Goal: Entertainment & Leisure: Consume media (video, audio)

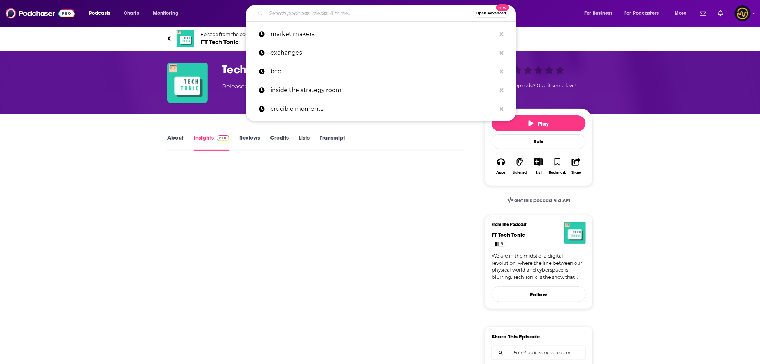
click at [319, 16] on input "Search podcasts, credits, & more..." at bounding box center [369, 13] width 207 height 11
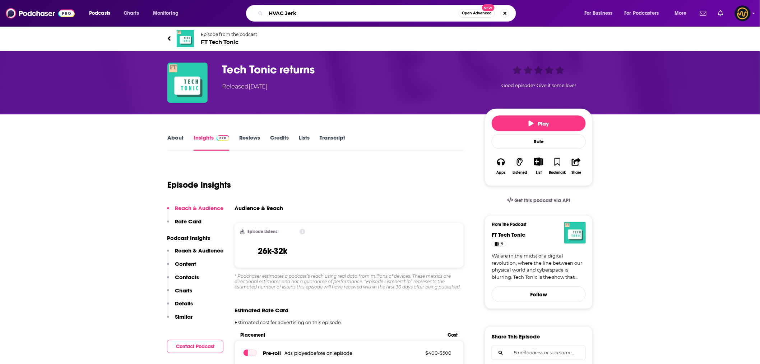
type input "HVAC Jerks"
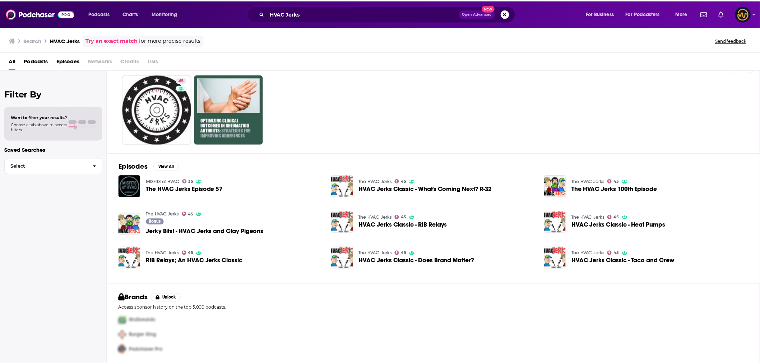
scroll to position [18, 0]
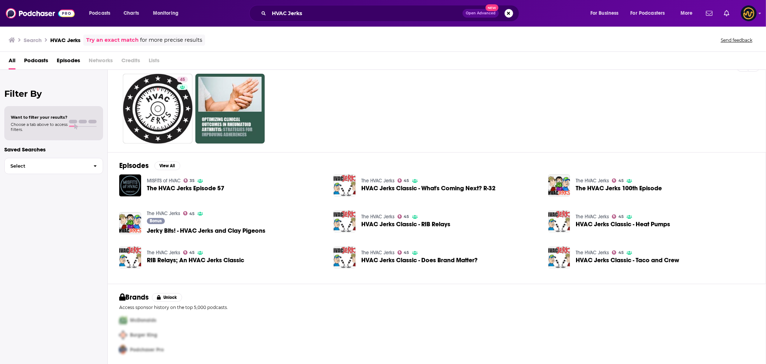
click at [211, 228] on span "Jerky Bits! - HVAC Jerks and Clay Pigeons" at bounding box center [206, 230] width 119 height 6
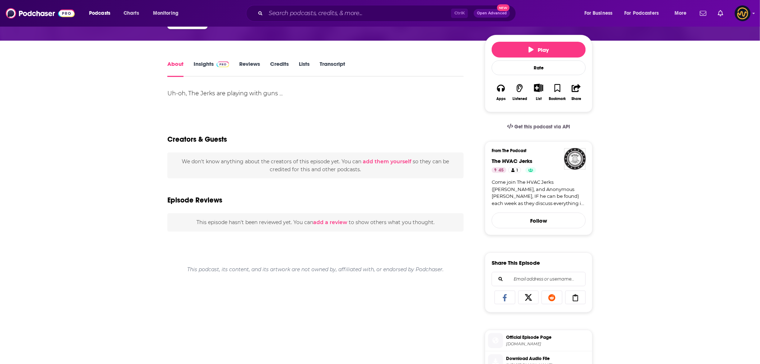
scroll to position [52, 0]
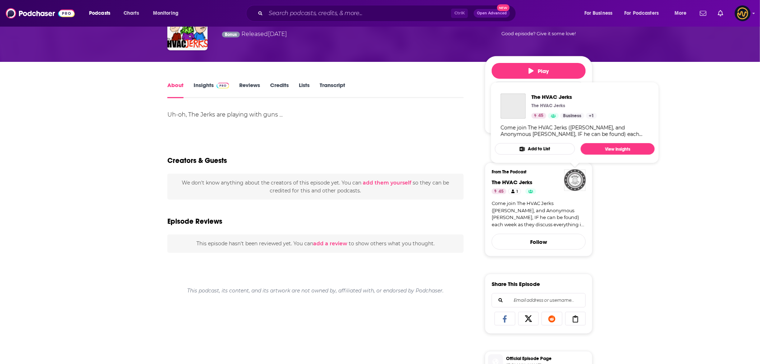
click at [578, 178] on img "The HVAC Jerks" at bounding box center [576, 180] width 22 height 22
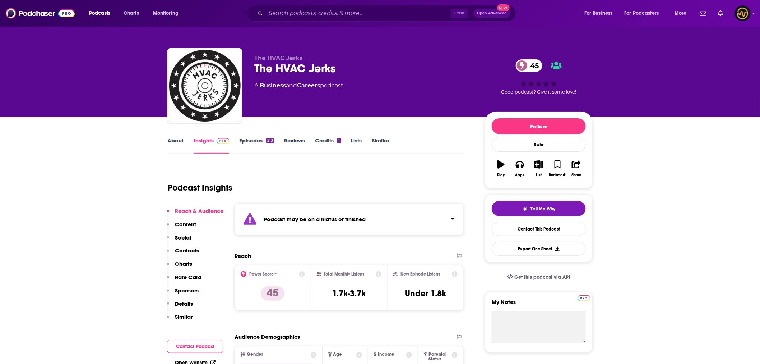
click at [245, 139] on link "Episodes 513" at bounding box center [256, 145] width 35 height 17
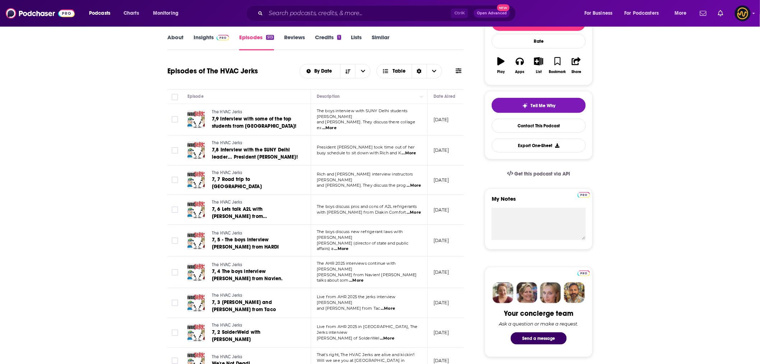
scroll to position [120, 0]
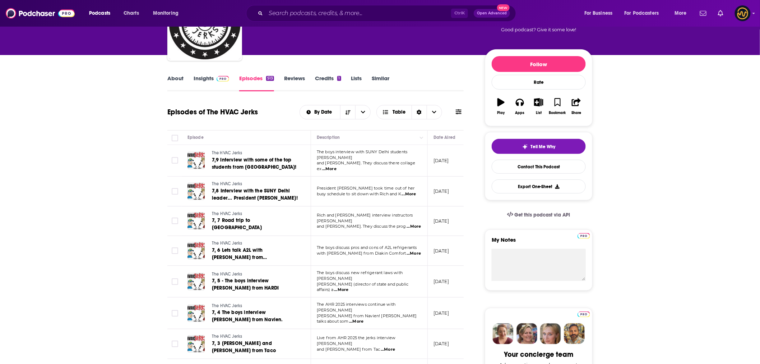
scroll to position [0, 0]
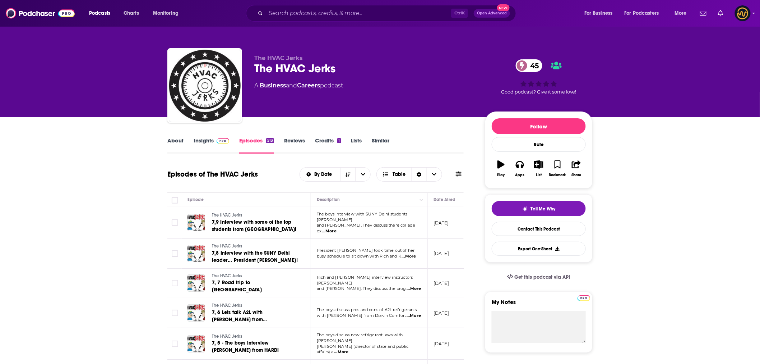
click at [394, 59] on p "The HVAC Jerks" at bounding box center [363, 58] width 219 height 7
drag, startPoint x: 336, startPoint y: 69, endPoint x: 250, endPoint y: 72, distance: 85.9
click at [250, 72] on div "The HVAC Jerks The HVAC Jerks 45 A Business and Careers podcast 45 Good podcast…" at bounding box center [379, 87] width 425 height 78
copy h2 "The HVAC Jerks"
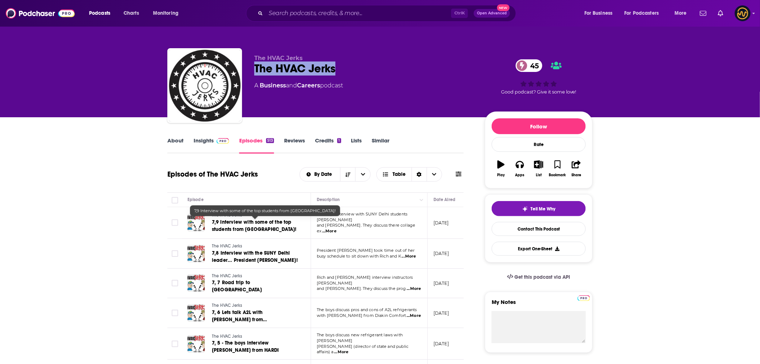
click at [218, 225] on span "7,9 Interview with some of the top students from [GEOGRAPHIC_DATA]!" at bounding box center [254, 225] width 84 height 13
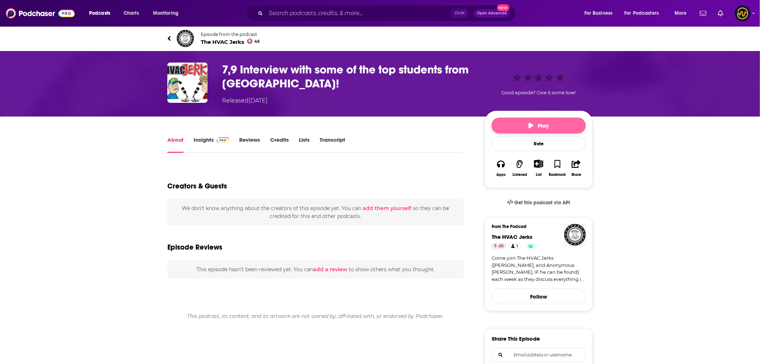
click at [550, 123] on button "Play" at bounding box center [539, 126] width 94 height 16
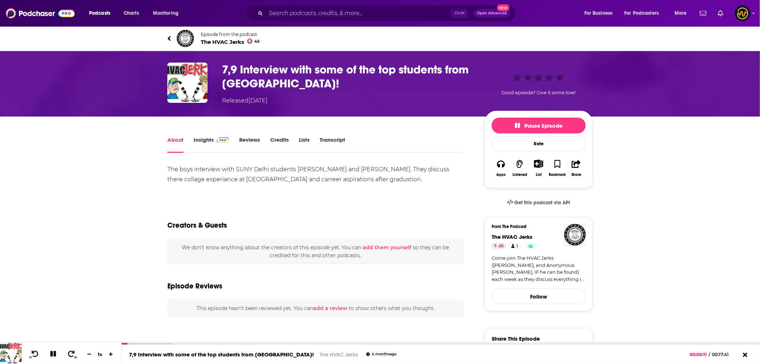
click at [532, 124] on span "Pause Episode" at bounding box center [538, 125] width 47 height 7
click at [530, 38] on div "Episode from the podcast The HVAC Jerks 45" at bounding box center [379, 38] width 425 height 29
click at [172, 35] on link "Episode from the podcast The HVAC Jerks 45" at bounding box center [273, 38] width 213 height 17
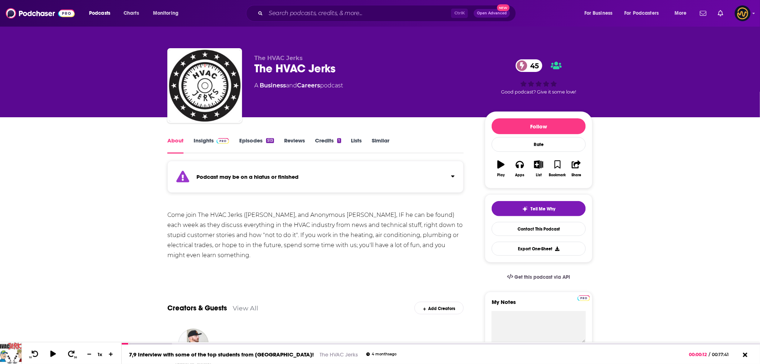
click at [176, 139] on link "About" at bounding box center [175, 145] width 16 height 17
drag, startPoint x: 247, startPoint y: 213, endPoint x: 277, endPoint y: 213, distance: 30.2
click at [277, 213] on div "Come join The HVAC Jerks ([PERSON_NAME], and Anonymous [PERSON_NAME], IF he can…" at bounding box center [315, 235] width 296 height 50
copy div "[PERSON_NAME]"
click at [333, 250] on div "Come join The HVAC Jerks ([PERSON_NAME], and Anonymous [PERSON_NAME], IF he can…" at bounding box center [315, 235] width 296 height 50
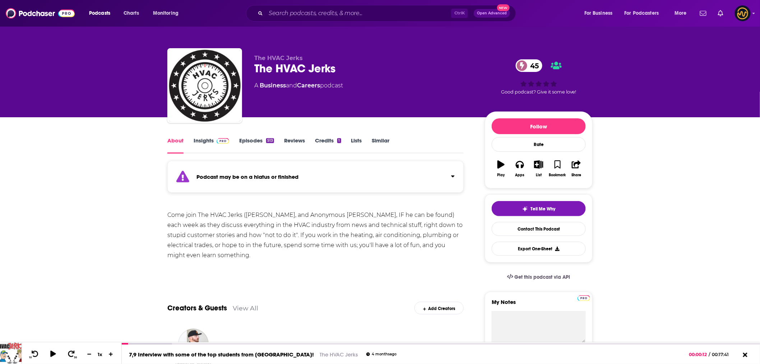
click at [200, 139] on link "Insights" at bounding box center [212, 145] width 36 height 17
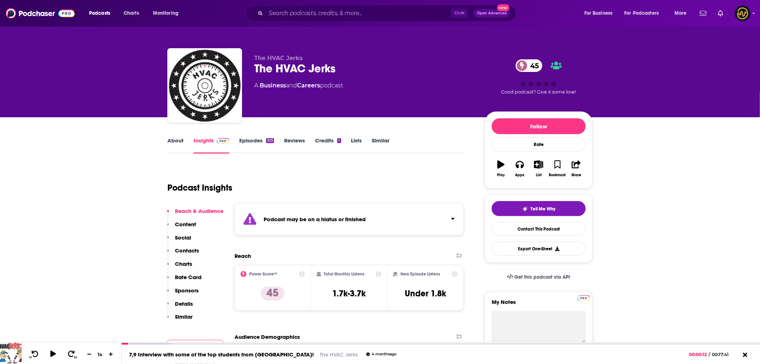
click at [263, 139] on link "Episodes 513" at bounding box center [256, 145] width 35 height 17
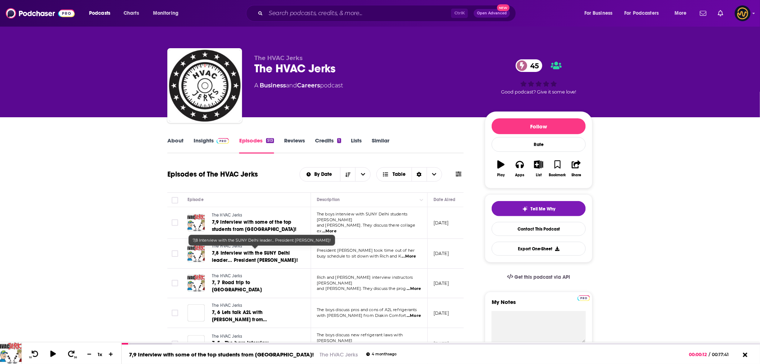
scroll to position [40, 0]
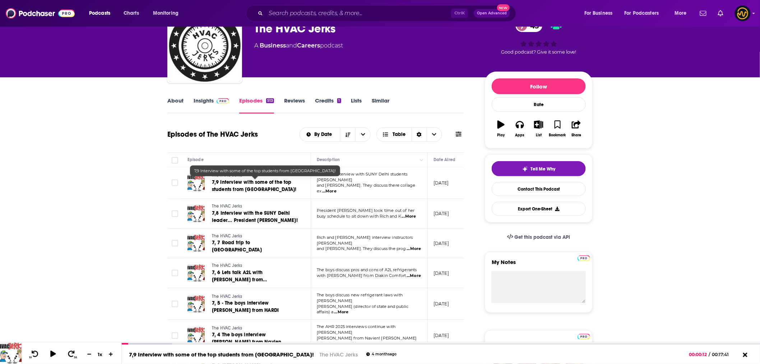
click at [263, 183] on span "7,9 Interview with some of the top students from [GEOGRAPHIC_DATA]!" at bounding box center [254, 185] width 84 height 13
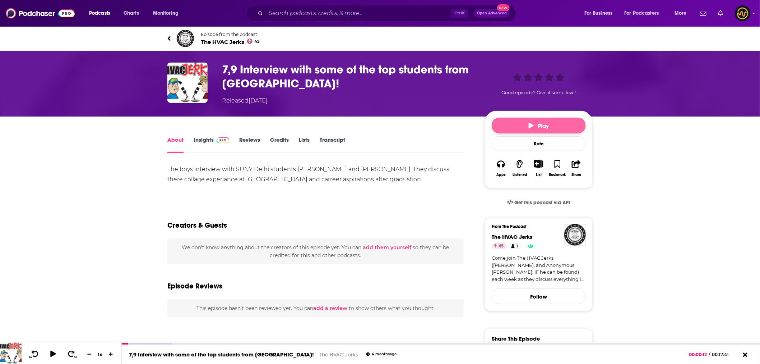
click at [534, 124] on icon "button" at bounding box center [531, 126] width 5 height 6
click at [732, 344] on div "00:16:53" at bounding box center [441, 344] width 639 height 3
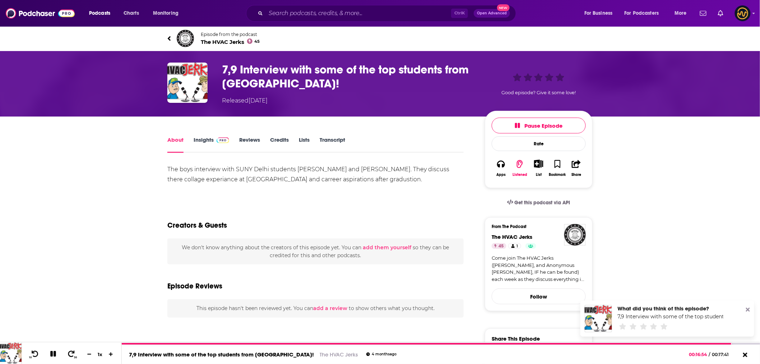
click at [749, 310] on icon at bounding box center [748, 310] width 4 height 4
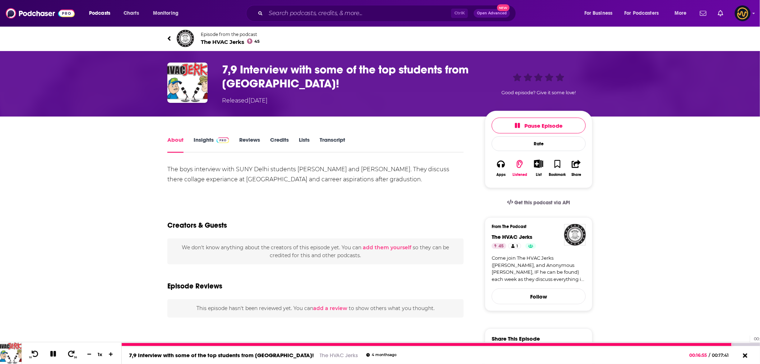
click at [747, 343] on div at bounding box center [441, 344] width 639 height 3
click at [727, 343] on div at bounding box center [435, 344] width 627 height 3
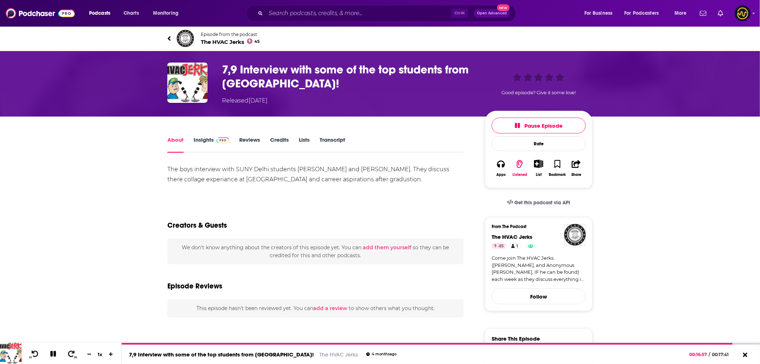
click at [214, 137] on span at bounding box center [221, 139] width 15 height 7
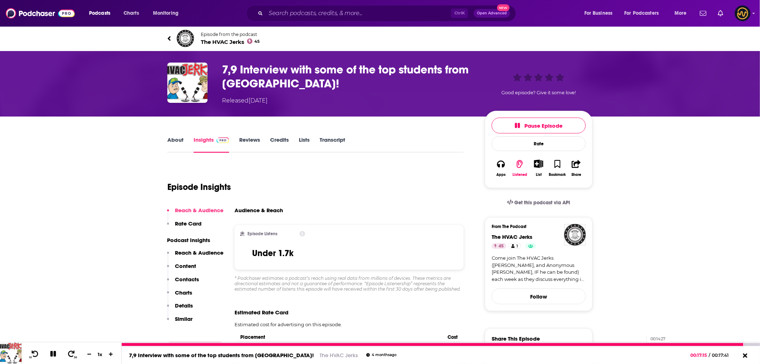
click at [644, 343] on div at bounding box center [433, 344] width 623 height 3
click at [563, 344] on div at bounding box center [383, 344] width 522 height 3
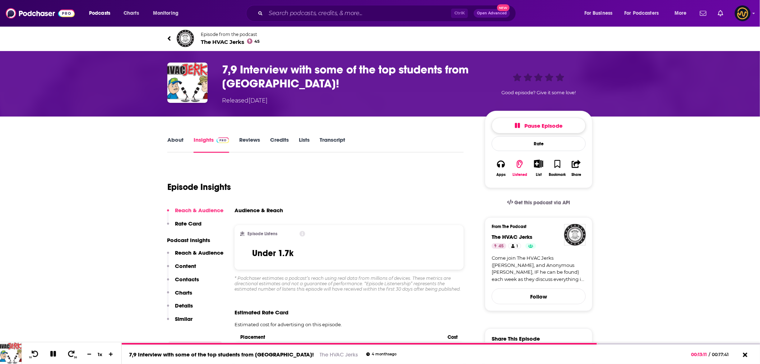
click at [553, 126] on span "Pause Episode" at bounding box center [538, 125] width 47 height 7
click at [308, 181] on div "Episode Insights" at bounding box center [315, 182] width 296 height 37
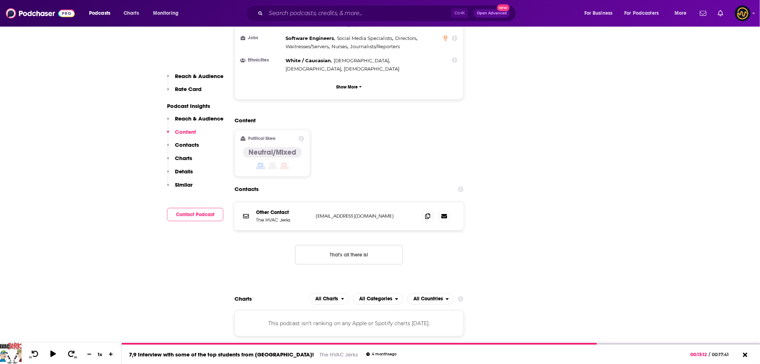
scroll to position [798, 0]
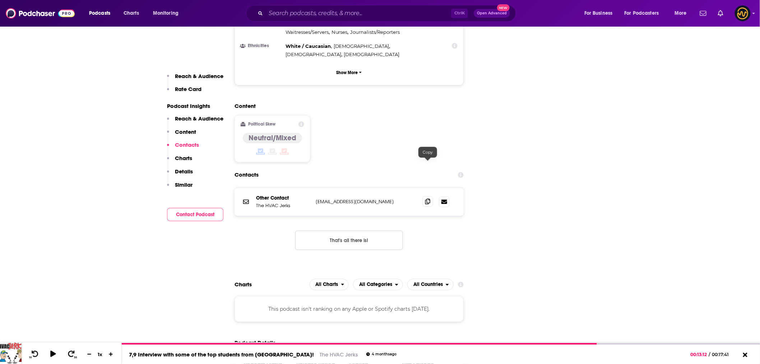
click at [429, 198] on icon at bounding box center [427, 201] width 5 height 6
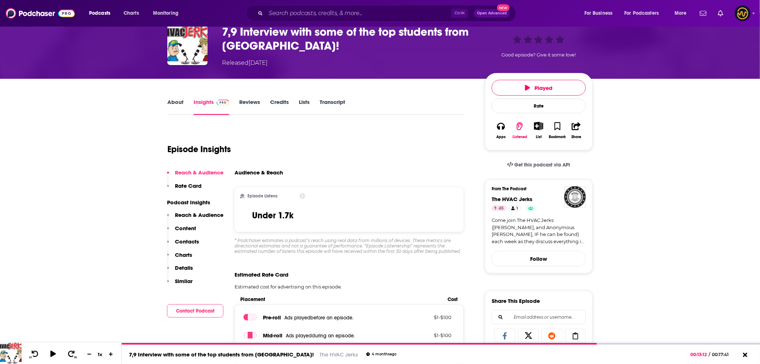
scroll to position [0, 0]
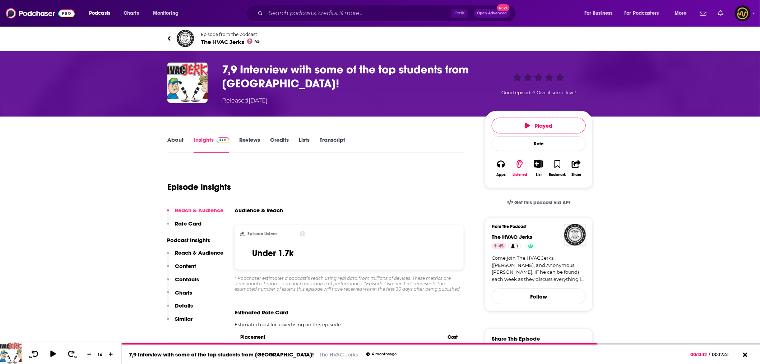
click at [177, 138] on link "About" at bounding box center [175, 144] width 16 height 17
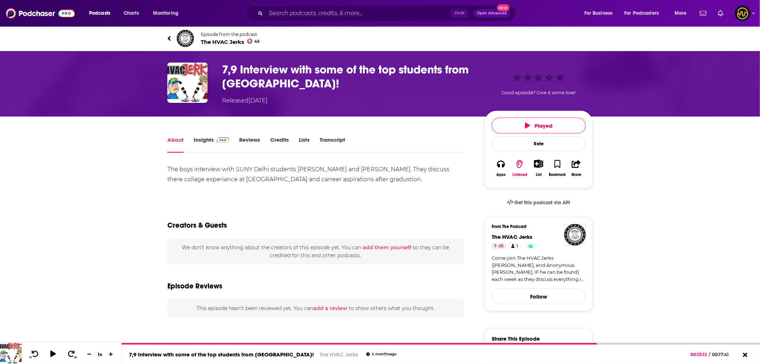
click at [168, 37] on icon at bounding box center [169, 38] width 4 height 7
